Goal: Information Seeking & Learning: Learn about a topic

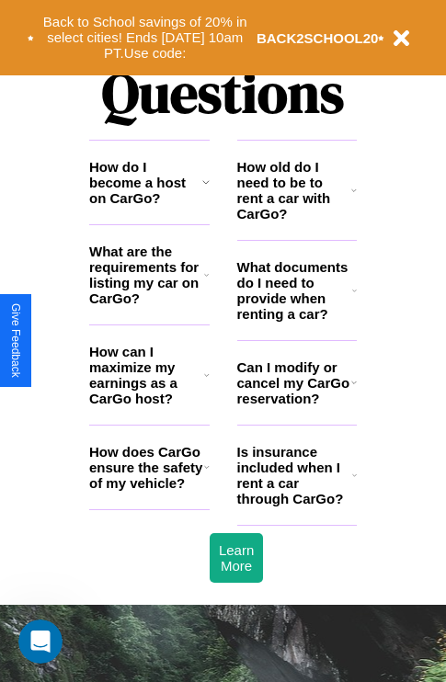
scroll to position [2228, 0]
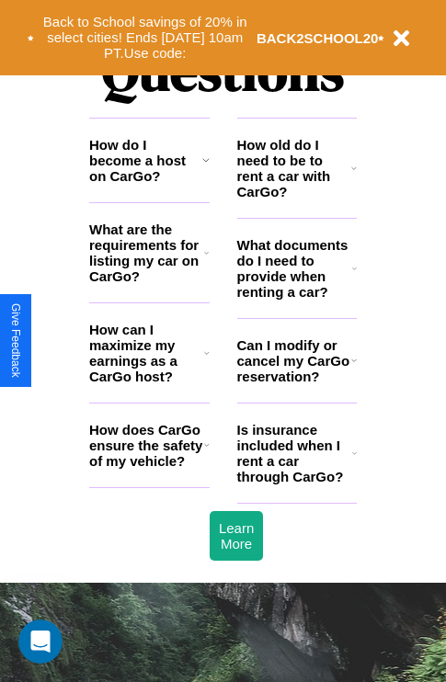
click at [149, 282] on h3 "What are the requirements for listing my car on CarGo?" at bounding box center [146, 253] width 115 height 63
click at [206, 260] on icon at bounding box center [206, 253] width 5 height 15
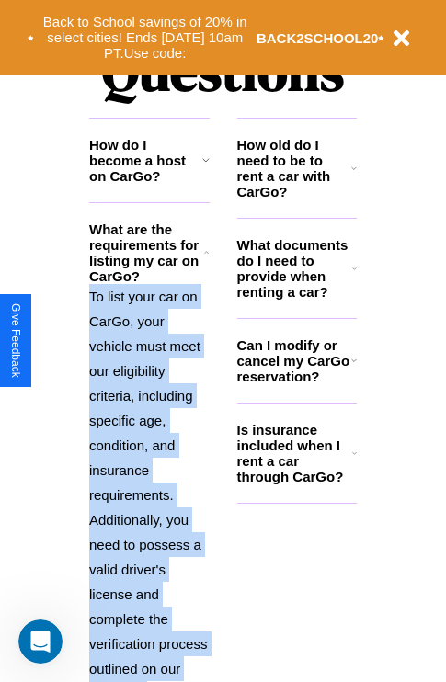
scroll to position [2486, 0]
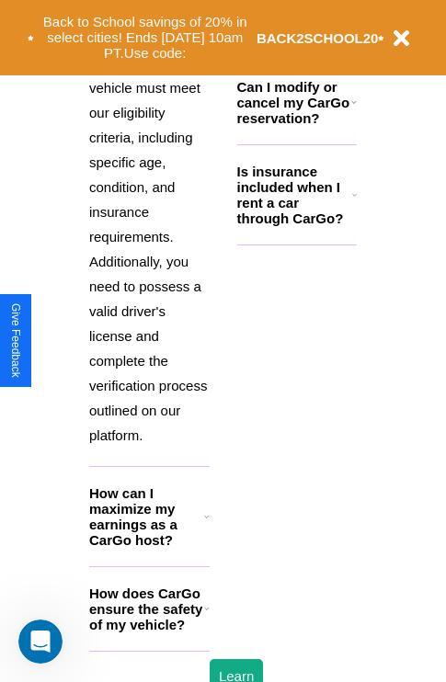
click at [149, 633] on h3 "How does CarGo ensure the safety of my vehicle?" at bounding box center [146, 609] width 115 height 47
click at [296, 224] on h3 "Is insurance included when I rent a car through CarGo?" at bounding box center [294, 195] width 115 height 63
click at [206, 24] on button "Back to School savings of 20% in select cities! Ends [DATE] 10am PT. Use code:" at bounding box center [145, 37] width 223 height 57
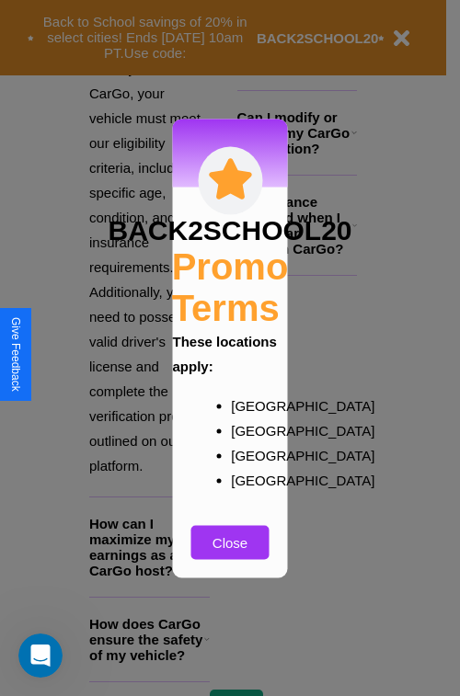
click at [149, 546] on div at bounding box center [230, 348] width 460 height 696
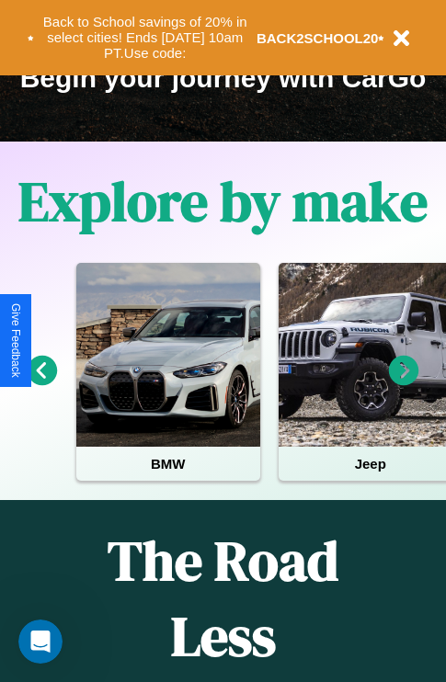
scroll to position [283, 0]
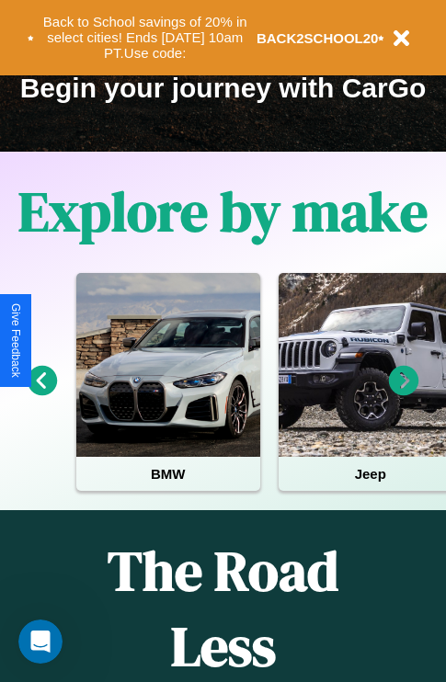
click at [404, 394] on icon at bounding box center [404, 381] width 30 height 30
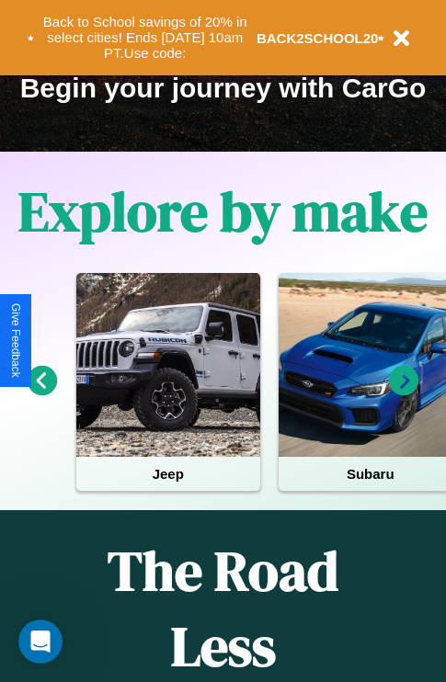
click at [404, 394] on icon at bounding box center [404, 381] width 30 height 30
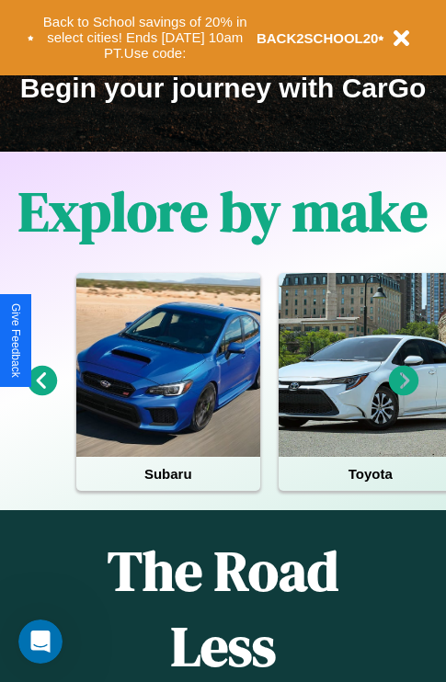
click at [404, 394] on icon at bounding box center [404, 381] width 30 height 30
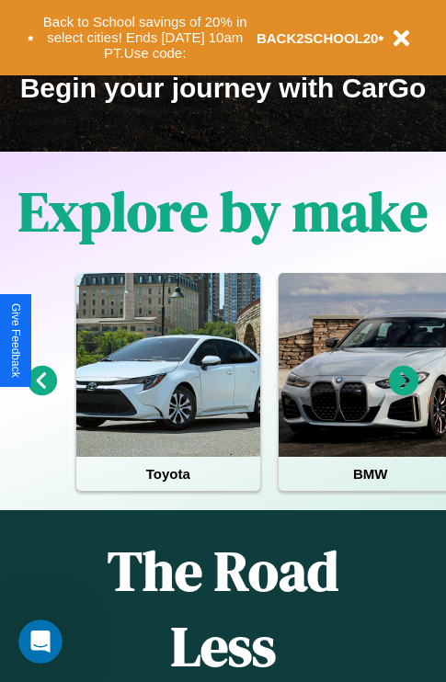
click at [404, 394] on icon at bounding box center [404, 381] width 30 height 30
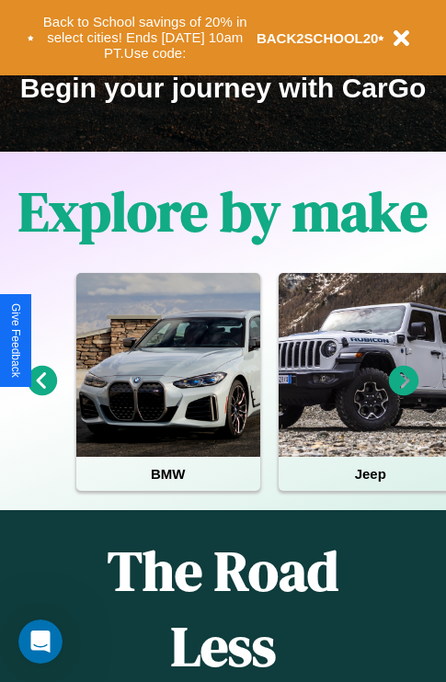
click at [404, 394] on icon at bounding box center [404, 381] width 30 height 30
